Goal: Information Seeking & Learning: Learn about a topic

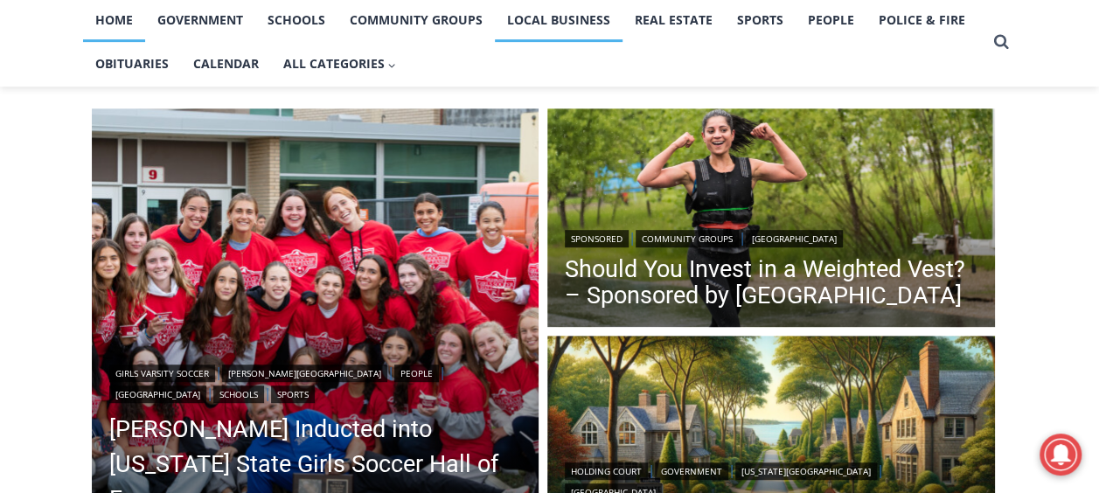
scroll to position [593, 0]
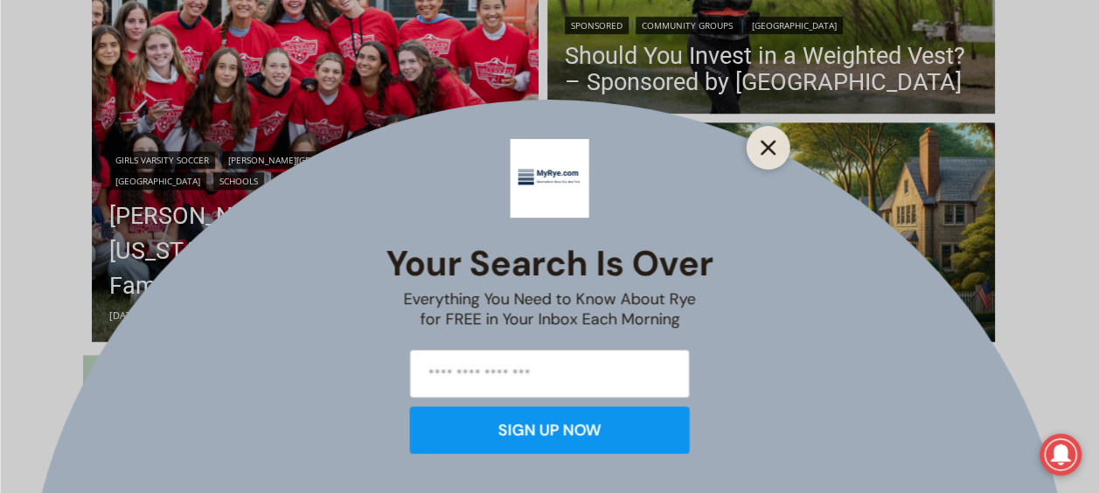
click at [770, 148] on icon "Close" at bounding box center [768, 148] width 16 height 16
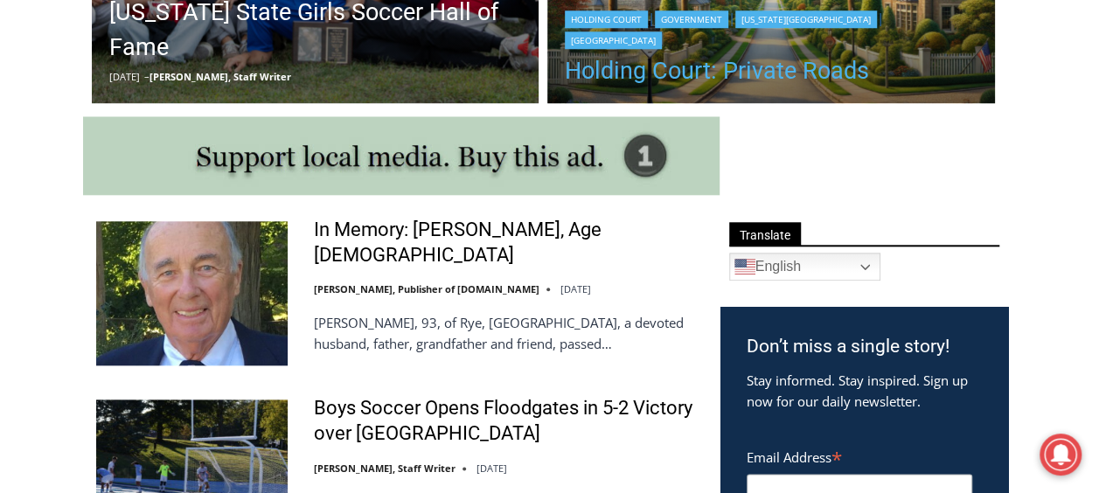
scroll to position [832, 0]
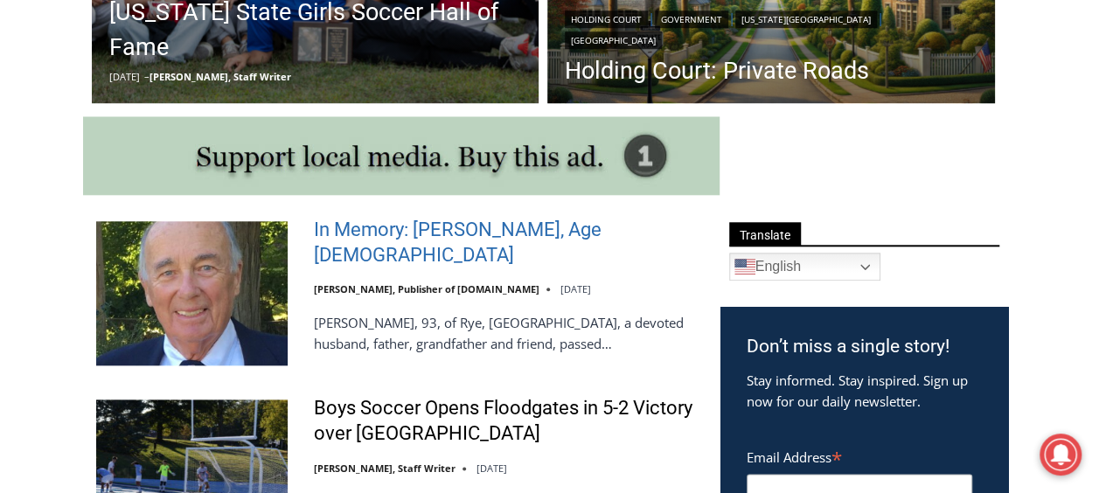
click at [518, 237] on link "In Memory: Richard Allen Hynson, Age 93" at bounding box center [506, 243] width 384 height 50
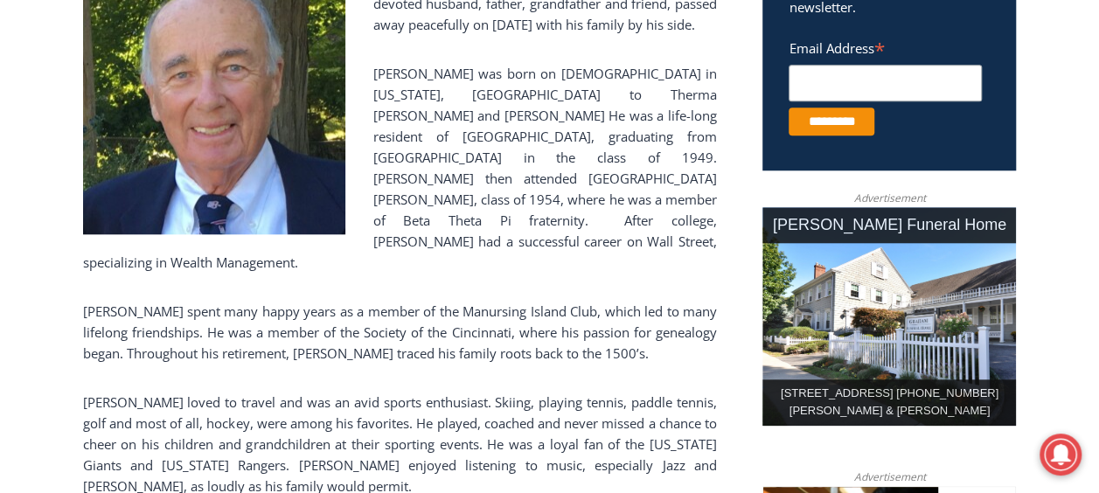
scroll to position [720, 0]
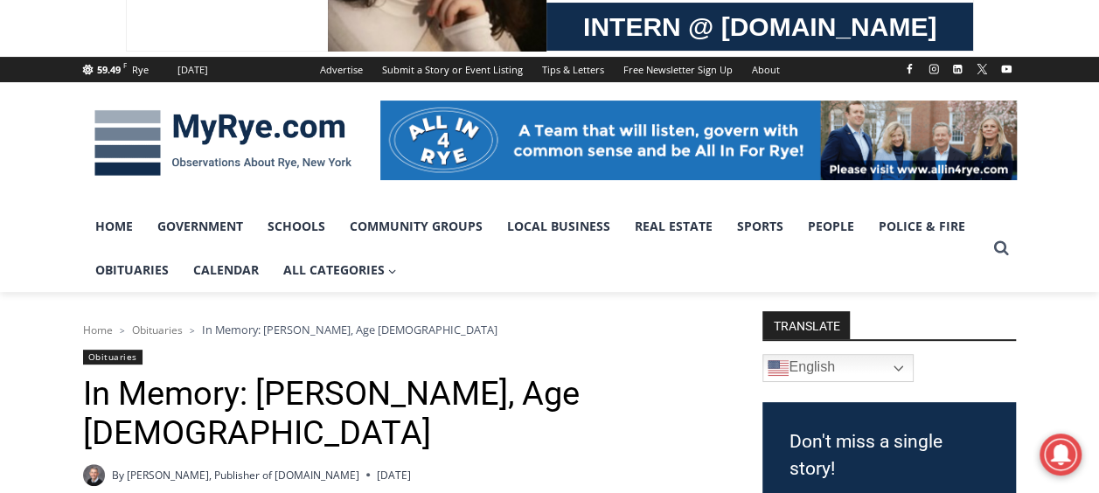
scroll to position [175, 0]
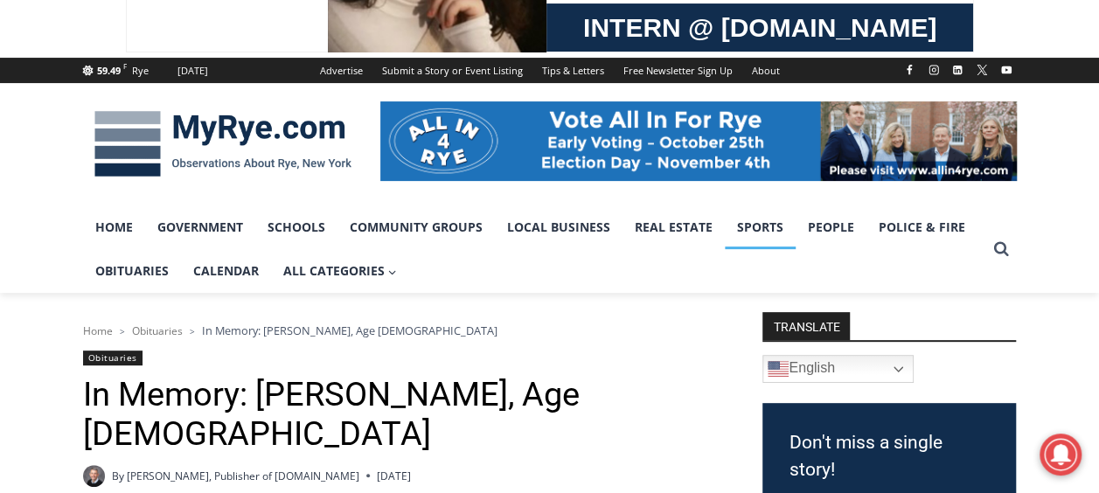
click at [745, 232] on link "Sports" at bounding box center [760, 227] width 71 height 44
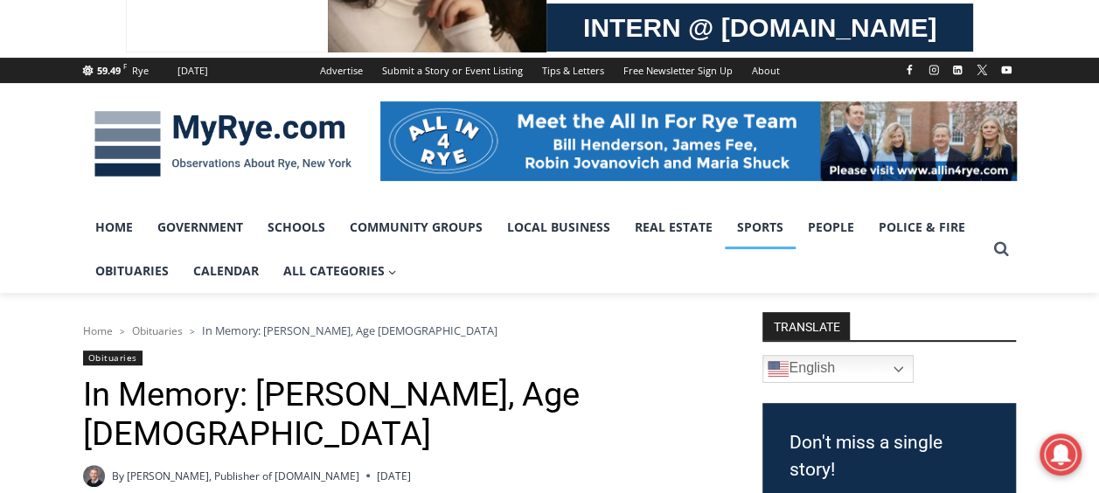
click at [745, 232] on link "Sports" at bounding box center [760, 227] width 71 height 44
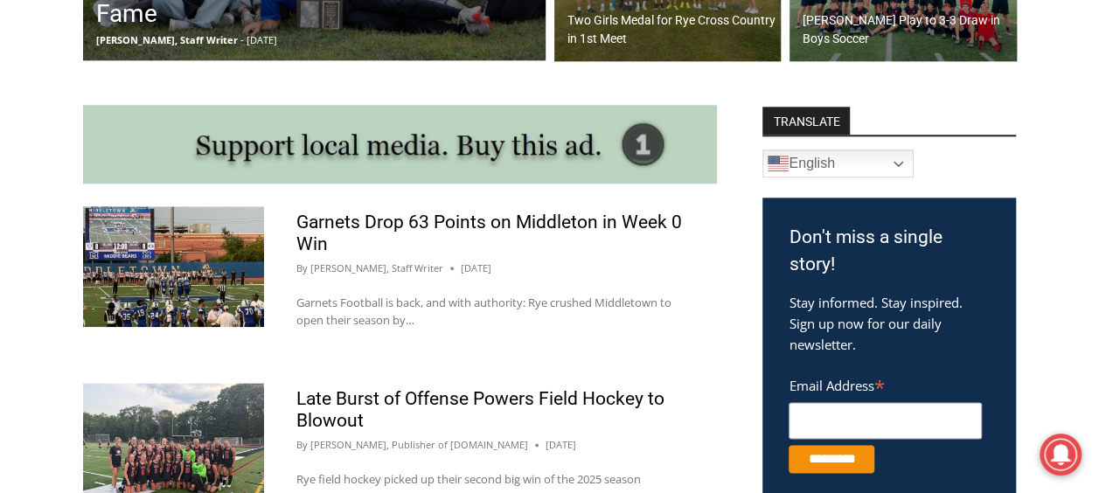
scroll to position [865, 0]
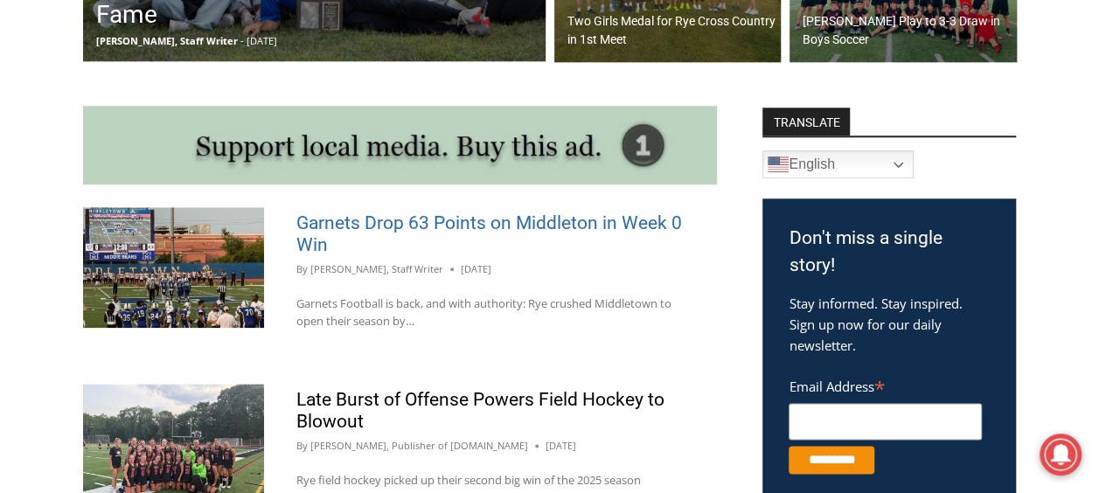
click at [519, 223] on link "Garnets Drop 63 Points on Middleton in Week 0 Win" at bounding box center [488, 233] width 385 height 43
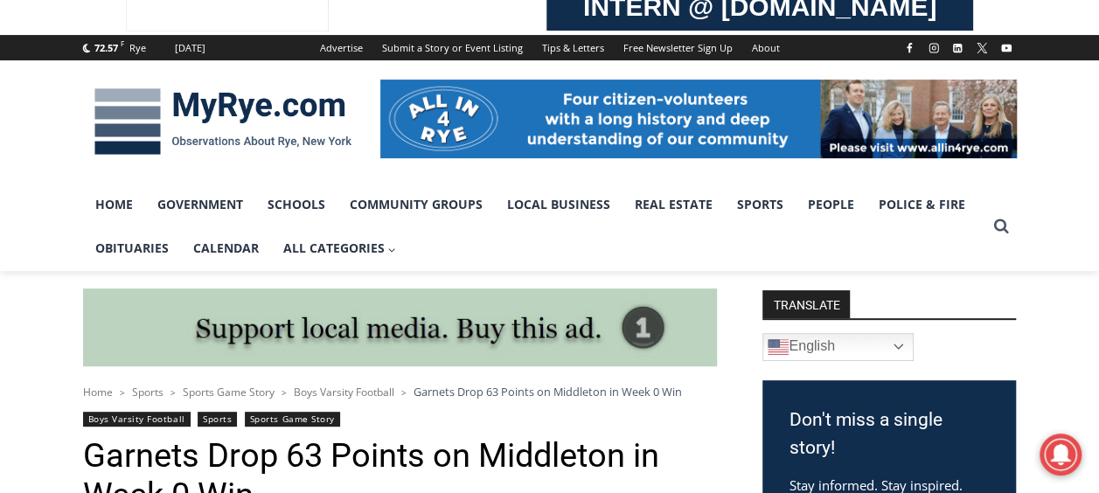
scroll to position [187, 0]
